Goal: Information Seeking & Learning: Find specific page/section

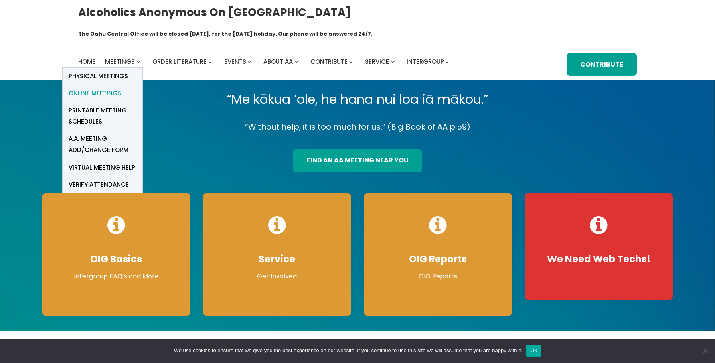
click at [113, 88] on span "Online Meetings" at bounding box center [95, 93] width 53 height 11
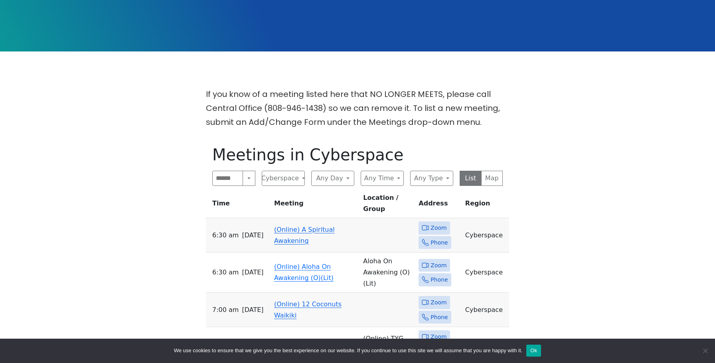
click at [287, 226] on link "(Online) A Spiritual Awakening" at bounding box center [304, 235] width 61 height 19
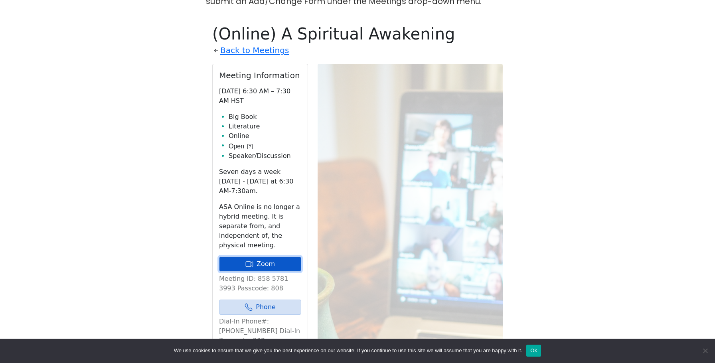
click at [245, 257] on link "Zoom" at bounding box center [260, 264] width 82 height 15
